Goal: Information Seeking & Learning: Learn about a topic

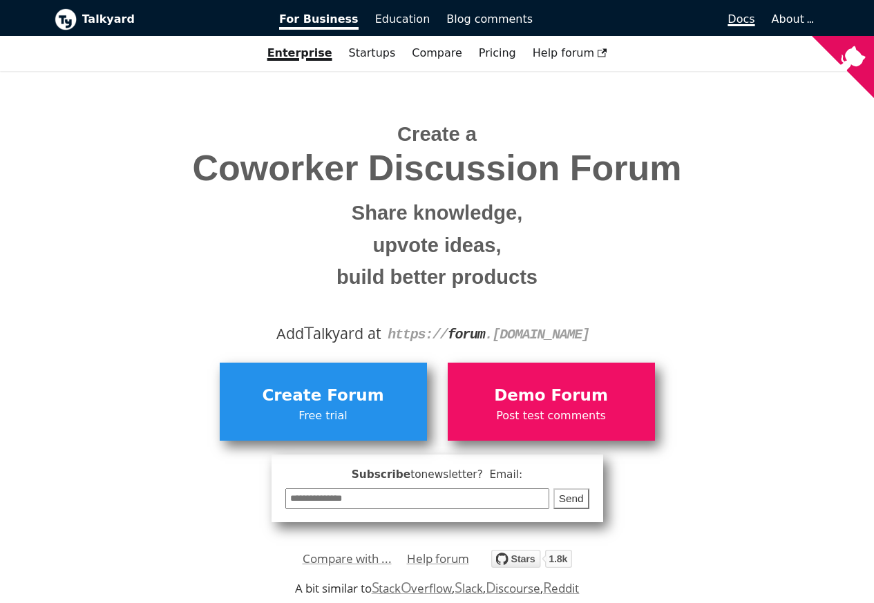
click at [746, 20] on span "Docs" at bounding box center [741, 18] width 27 height 13
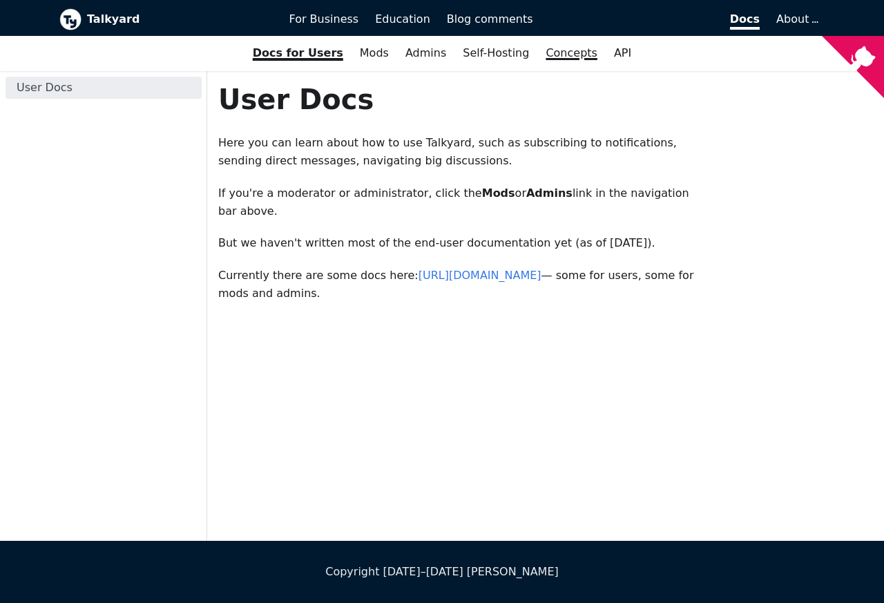
click at [567, 54] on link "Concepts" at bounding box center [572, 52] width 68 height 23
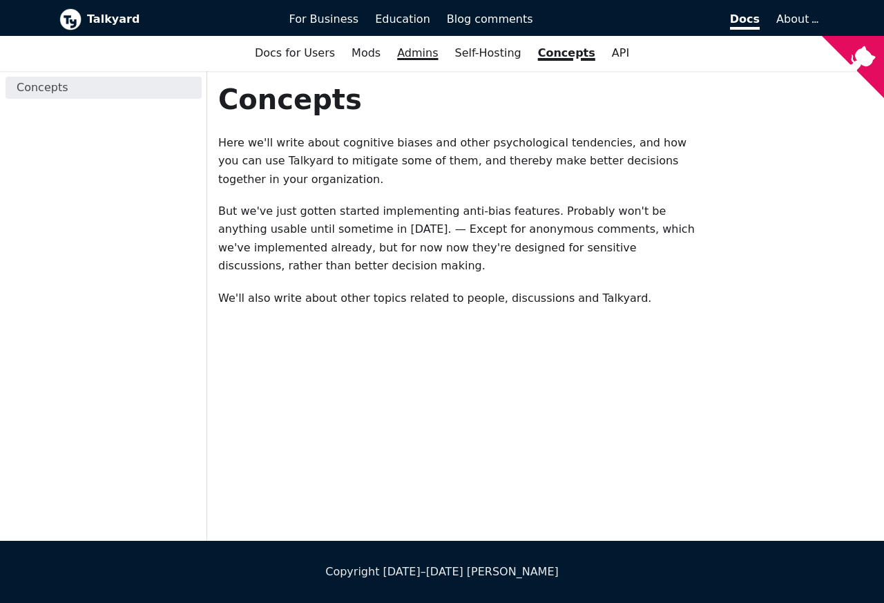
click at [416, 54] on link "Admins" at bounding box center [417, 52] width 57 height 23
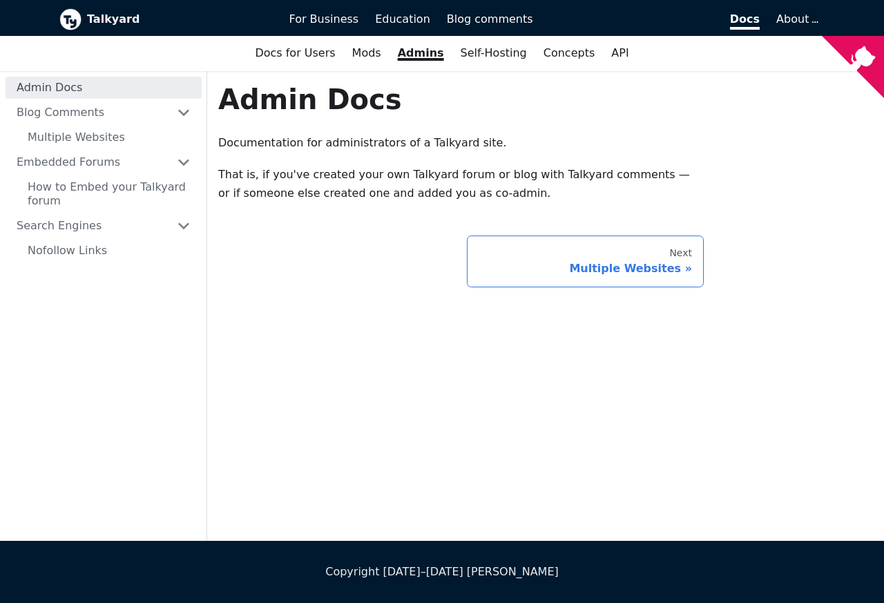
click at [616, 269] on div "Multiple Websites" at bounding box center [586, 269] width 214 height 14
click at [249, 558] on footer "Copyright [DATE]–[DATE] [PERSON_NAME]" at bounding box center [442, 572] width 884 height 62
